Goal: Communication & Community: Ask a question

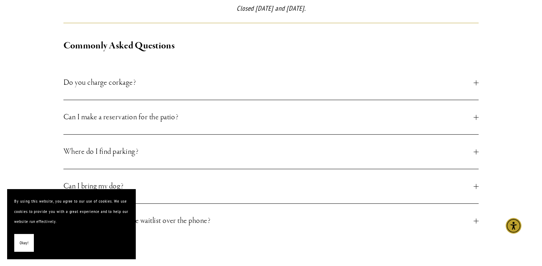
click at [129, 89] on button "Do you charge corkage?" at bounding box center [270, 83] width 415 height 34
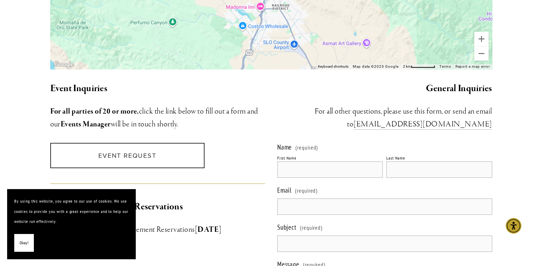
scroll to position [653, 0]
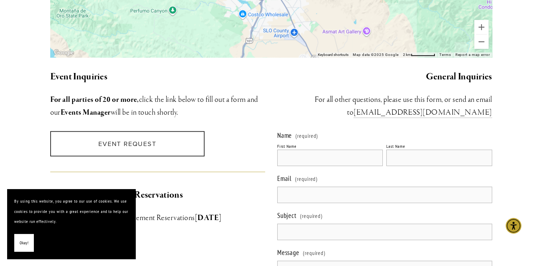
click at [341, 150] on input "First Name" at bounding box center [330, 158] width 106 height 16
type input "[PERSON_NAME]"
type input "[PERSON_NAME][EMAIL_ADDRESS][DOMAIN_NAME]"
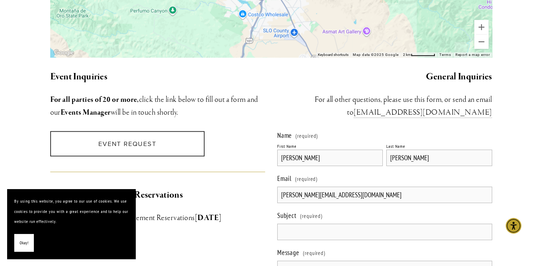
scroll to position [783, 0]
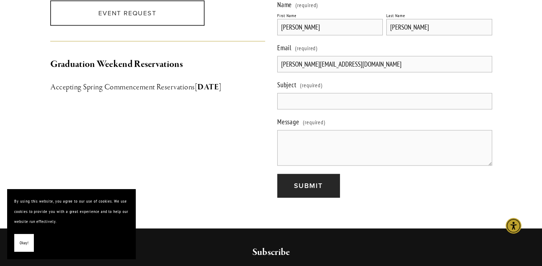
drag, startPoint x: 319, startPoint y: 92, endPoint x: 327, endPoint y: 94, distance: 7.9
click at [329, 94] on input "Subject (required)" at bounding box center [384, 101] width 215 height 16
click at [323, 94] on input "Subject (required)" at bounding box center [384, 101] width 215 height 16
click at [321, 94] on input "Subject (required)" at bounding box center [384, 101] width 215 height 16
paste input "Remove Your R Bad Google Reviews"
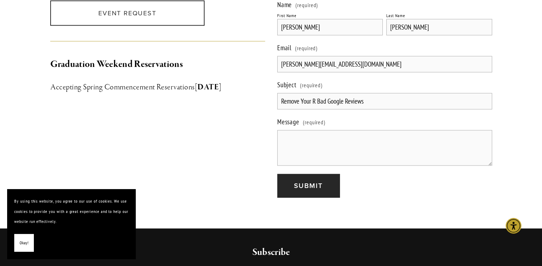
type input "Remove Your R Bad Google Reviews"
click at [323, 150] on textarea "Message (required)" at bounding box center [384, 148] width 215 height 36
paste textarea ""Hi there, The reason I reached out to you is I know GetDandy can help Novo. Th…"
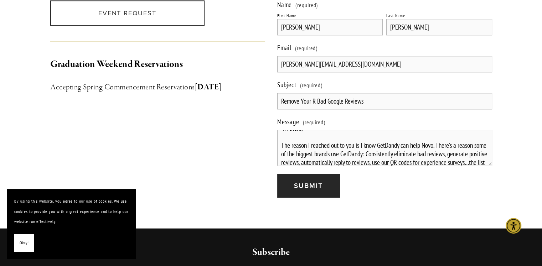
scroll to position [0, 0]
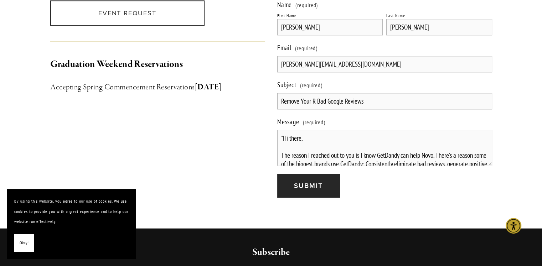
click at [275, 129] on div "Name (required) First Name [PERSON_NAME] Last Name [PERSON_NAME] Email (require…" at bounding box center [384, 98] width 227 height 209
type textarea "Hi there, The reason I reached out to you is I know GetDandy can help Novo. The…"
drag, startPoint x: 312, startPoint y: 97, endPoint x: 309, endPoint y: 106, distance: 9.1
click at [312, 100] on input "Remove Your R Bad Google Reviews" at bounding box center [384, 101] width 215 height 16
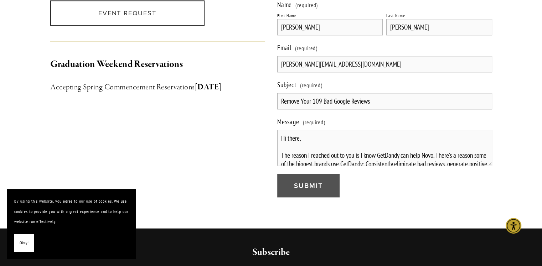
type input "Remove Your 109 Bad Google Reviews"
drag, startPoint x: 309, startPoint y: 184, endPoint x: 304, endPoint y: 184, distance: 5.0
click at [304, 184] on button "Submit Submit" at bounding box center [308, 186] width 62 height 24
click at [305, 184] on button "Submitting Submit" at bounding box center [317, 186] width 81 height 24
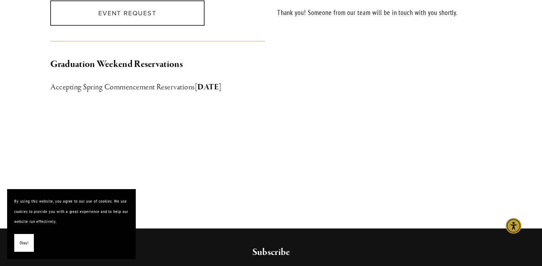
scroll to position [781, 0]
